Goal: Navigation & Orientation: Find specific page/section

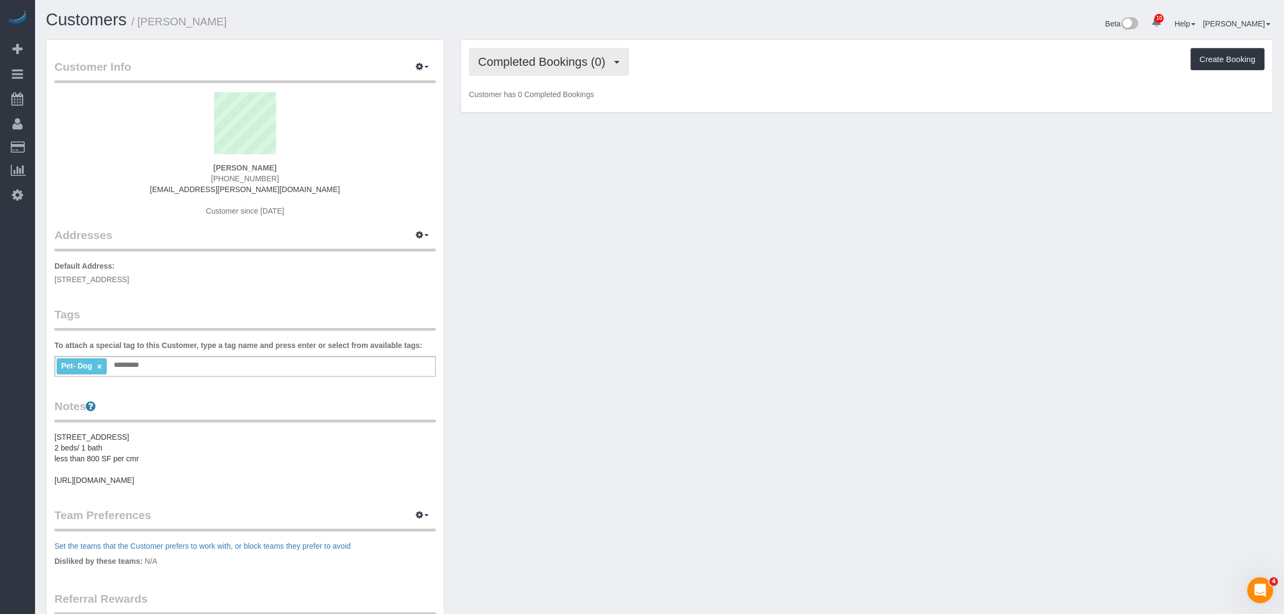
click at [535, 55] on span "Completed Bookings (0)" at bounding box center [544, 61] width 133 height 13
click at [538, 94] on link "Upcoming Bookings (6)" at bounding box center [526, 101] width 112 height 14
click at [735, 79] on div "Upcoming Bookings (6) Completed Bookings (0) Upcoming Bookings (6) Cancelled Bo…" at bounding box center [867, 76] width 812 height 73
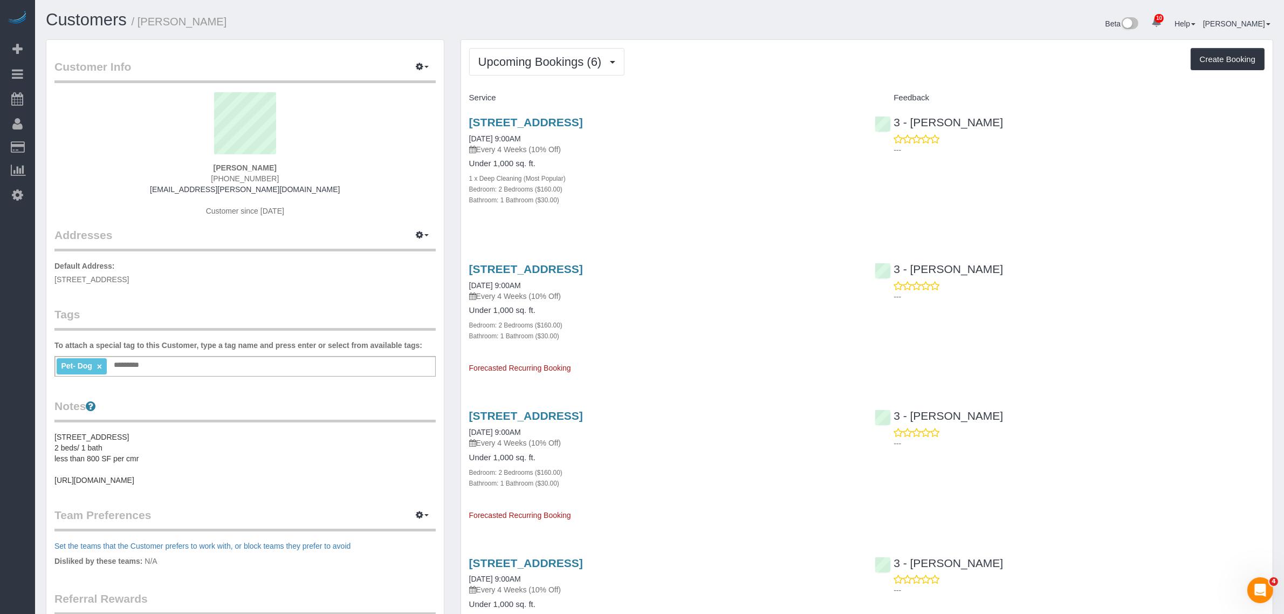
click at [781, 200] on div "Bathroom: 1 Bathroom ($30.00)" at bounding box center [664, 199] width 390 height 11
click at [677, 232] on div "Service Feedback [STREET_ADDRESS] [DATE] 9:00AM Every 4 Weeks (10% Off) Under 1…" at bounding box center [867, 525] width 796 height 872
click at [715, 201] on div "Bathroom: 1 Bathroom ($30.00)" at bounding box center [664, 199] width 390 height 11
click at [861, 197] on div "[STREET_ADDRESS] [DATE] 9:00AM Every 4 Weeks (10% Off) Under 1,000 sq. ft. 1 x …" at bounding box center [664, 167] width 406 height 120
drag, startPoint x: 55, startPoint y: 146, endPoint x: 168, endPoint y: 146, distance: 113.3
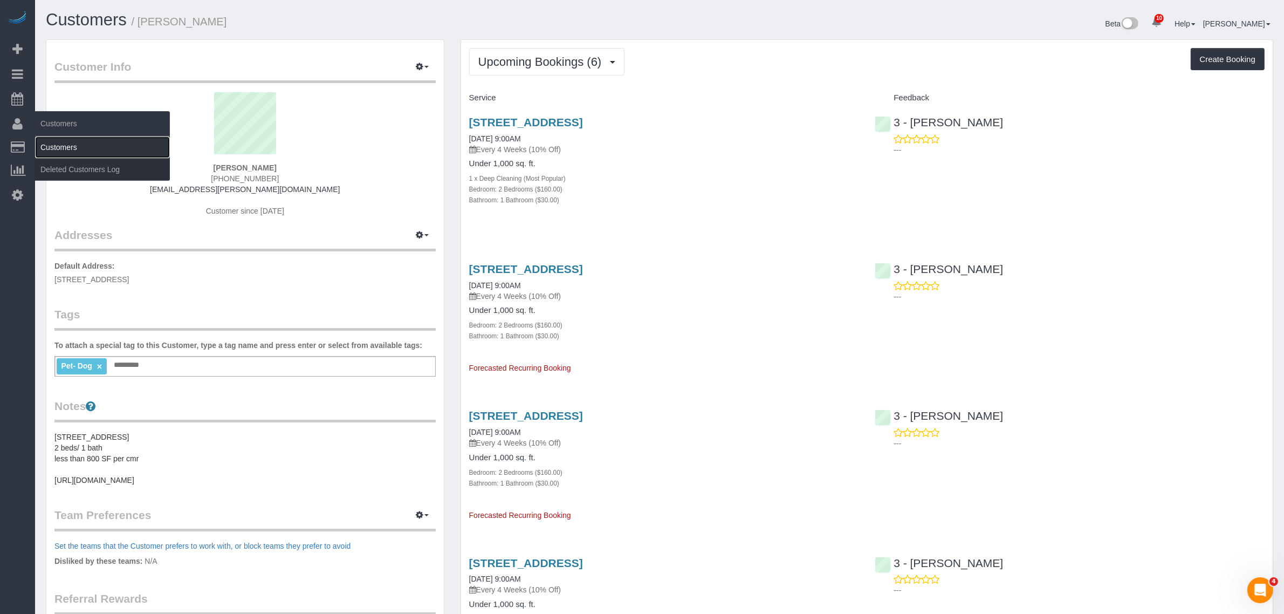
click at [56, 146] on link "Customers" at bounding box center [102, 147] width 135 height 22
